Goal: Information Seeking & Learning: Find specific fact

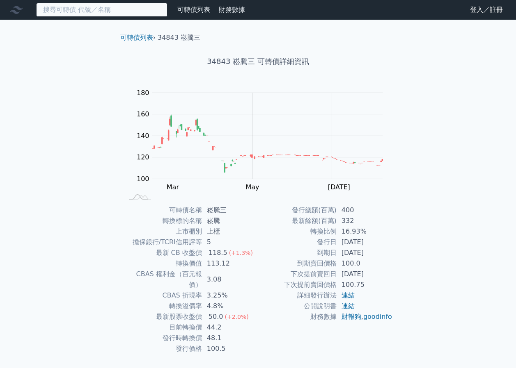
drag, startPoint x: 0, startPoint y: 0, endPoint x: 140, endPoint y: 13, distance: 140.1
click at [140, 13] on input at bounding box center [101, 10] width 131 height 14
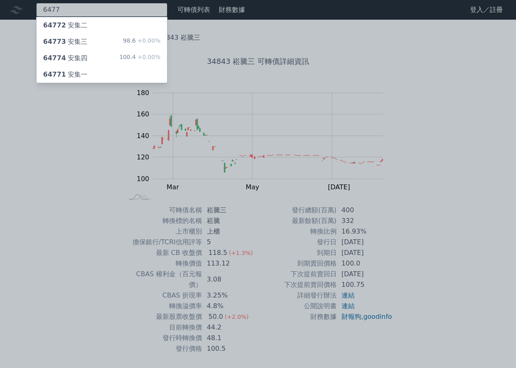
type input "6477"
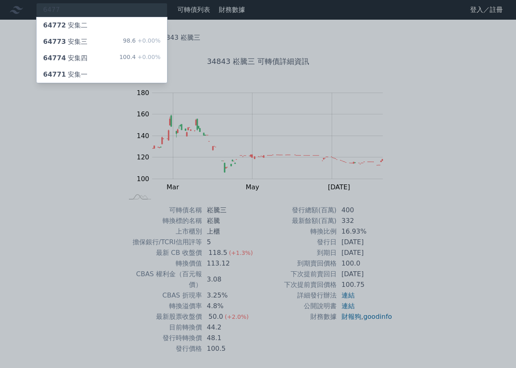
click at [124, 54] on div "100.4 +0.00%" at bounding box center [139, 58] width 41 height 10
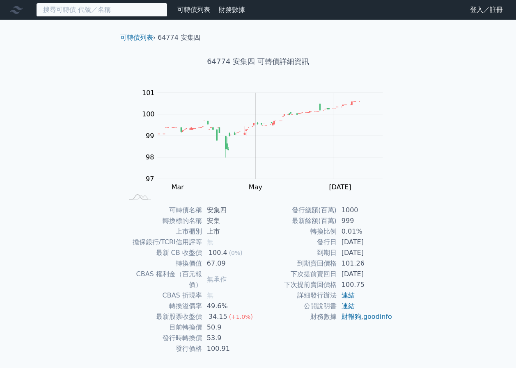
click at [105, 11] on input at bounding box center [101, 10] width 131 height 14
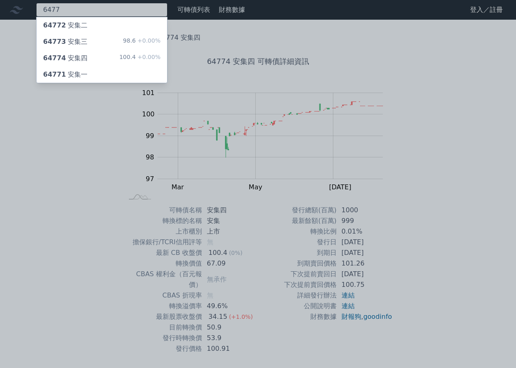
type input "6477"
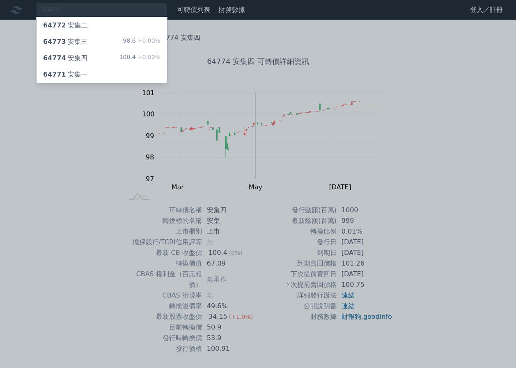
click at [91, 37] on div "64773 安集三 98.6 +0.00%" at bounding box center [102, 42] width 130 height 16
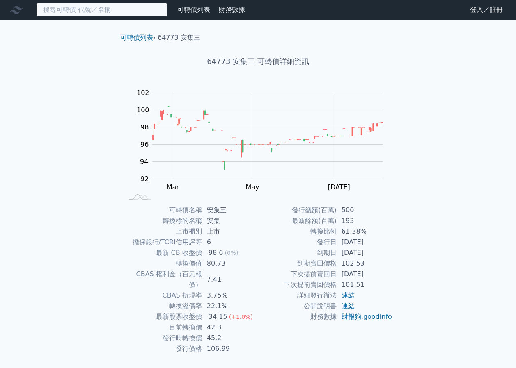
click at [134, 14] on input at bounding box center [101, 10] width 131 height 14
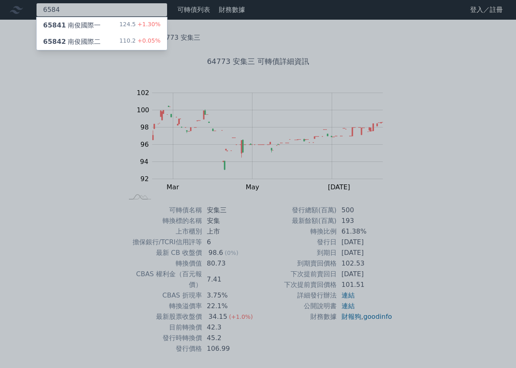
type input "6584"
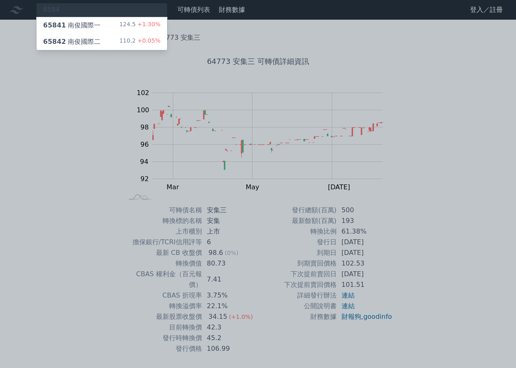
click at [139, 37] on div "65842 南俊國際二 110.2 +0.05%" at bounding box center [102, 42] width 130 height 16
